Goal: Information Seeking & Learning: Check status

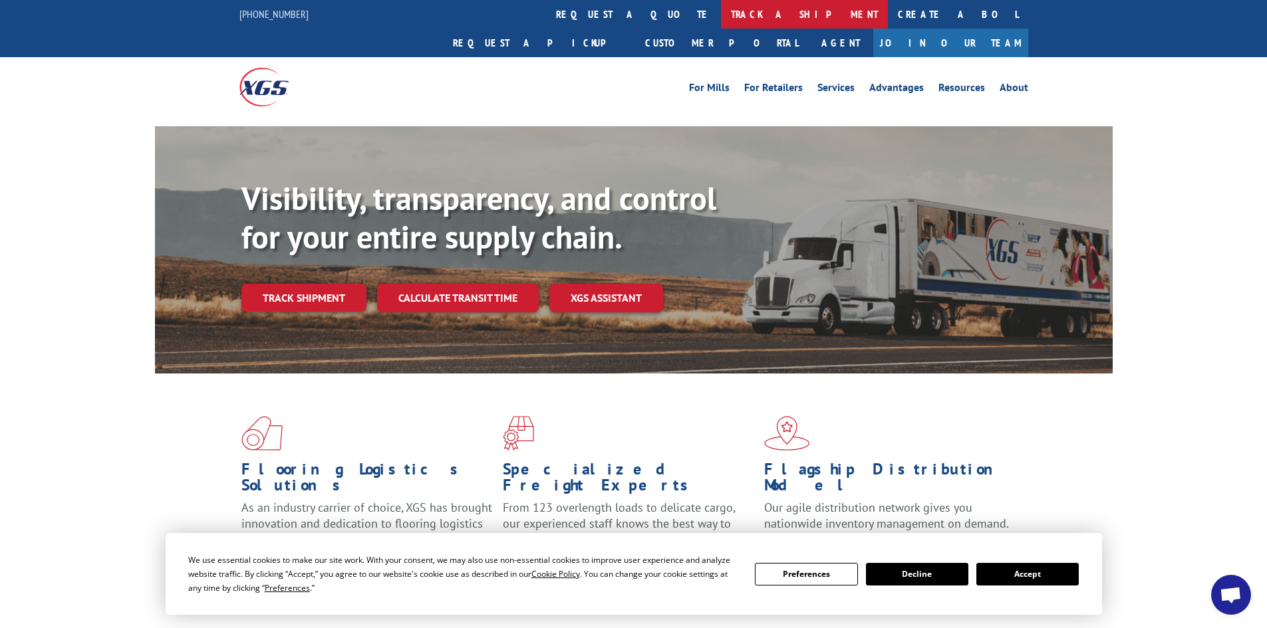
click at [721, 11] on link "track a shipment" at bounding box center [804, 14] width 167 height 29
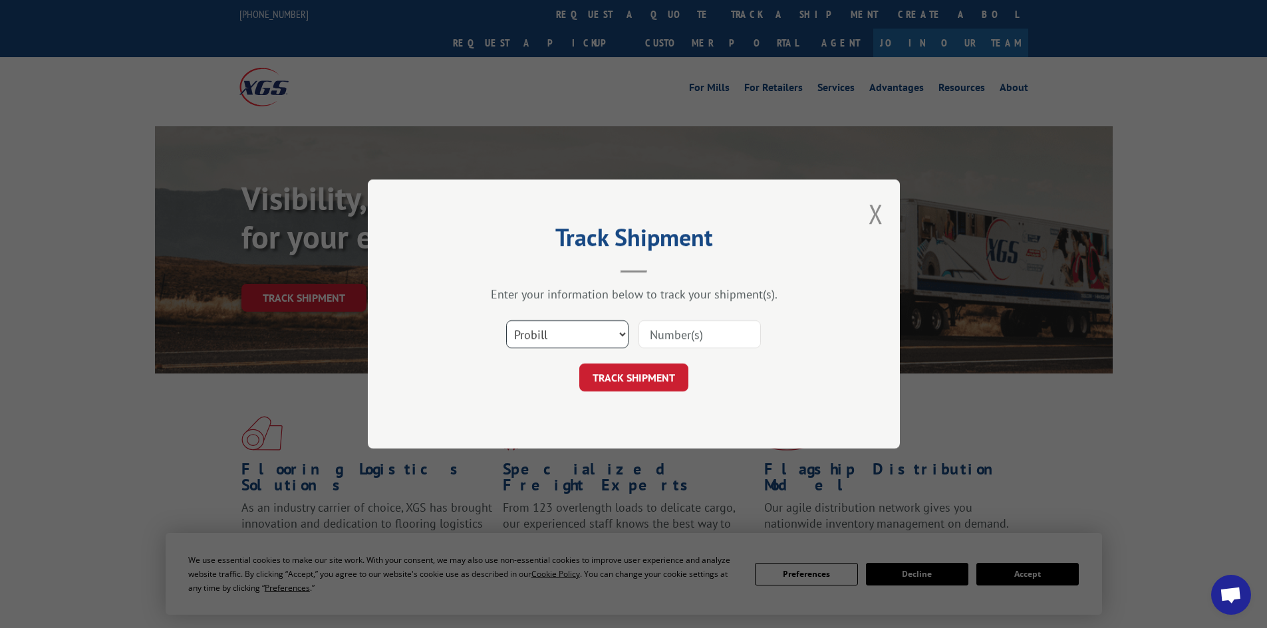
click at [589, 331] on select "Select category... Probill BOL PO" at bounding box center [567, 335] width 122 height 28
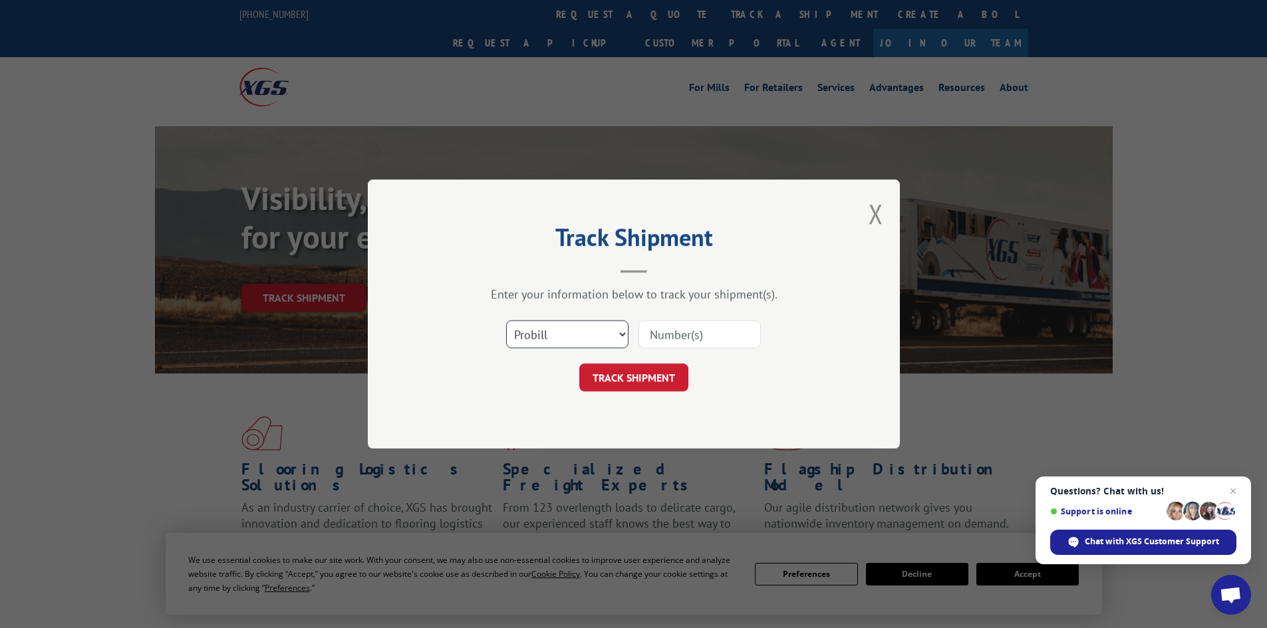
select select "bol"
click at [506, 321] on select "Select category... Probill BOL PO" at bounding box center [567, 335] width 122 height 28
click at [706, 336] on input at bounding box center [699, 335] width 122 height 28
paste input "2402499"
type input "2402499"
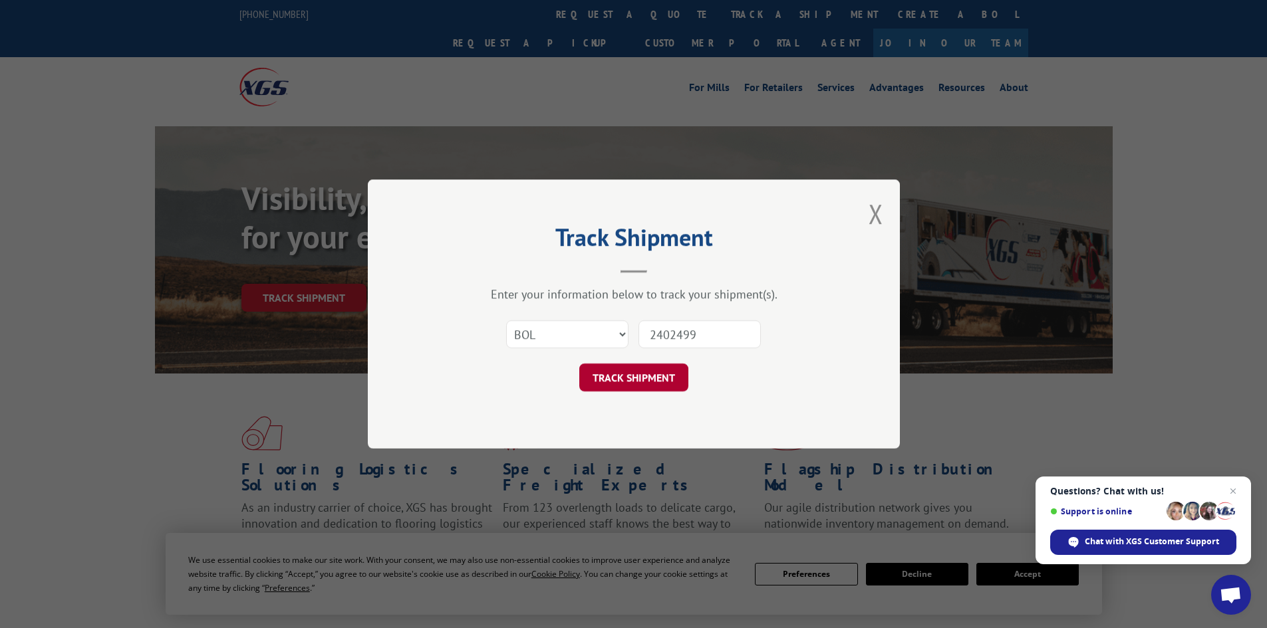
click at [629, 382] on button "TRACK SHIPMENT" at bounding box center [633, 378] width 109 height 28
